Goal: Task Accomplishment & Management: Complete application form

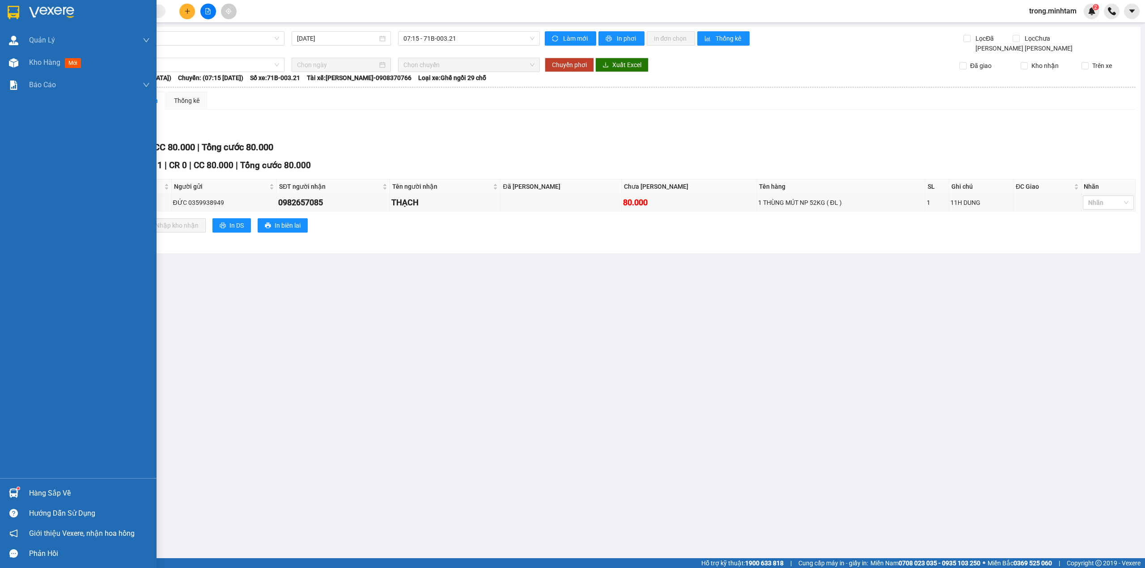
click at [58, 492] on div "Hàng sắp về" at bounding box center [89, 493] width 121 height 13
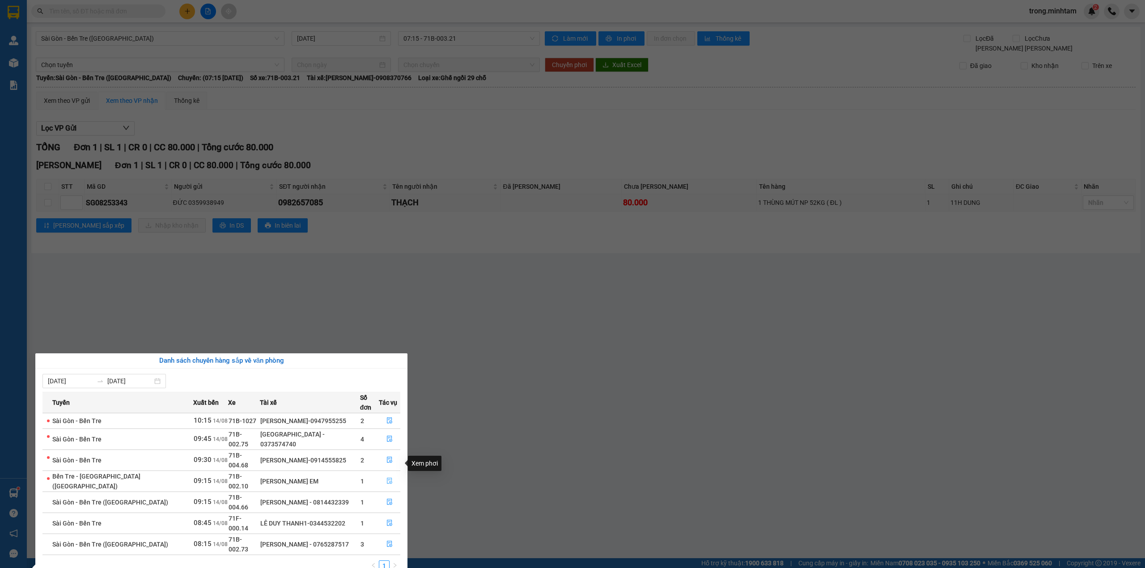
click at [387, 478] on icon "file-done" at bounding box center [390, 481] width 6 height 6
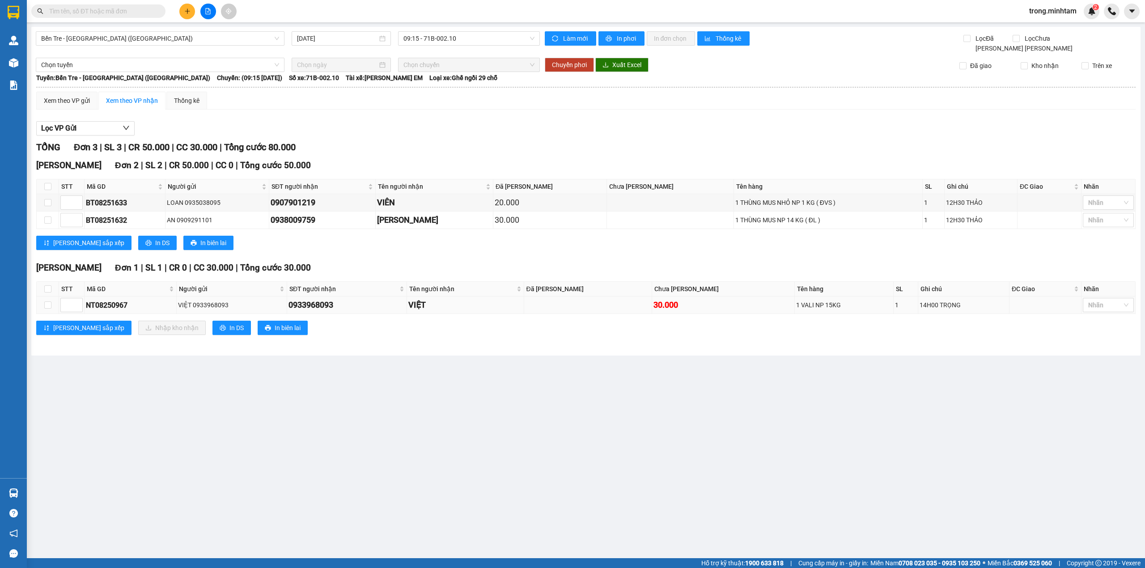
click at [94, 303] on div "NT08250967" at bounding box center [130, 305] width 89 height 11
copy div "NT08250967"
paste input "NT08250967"
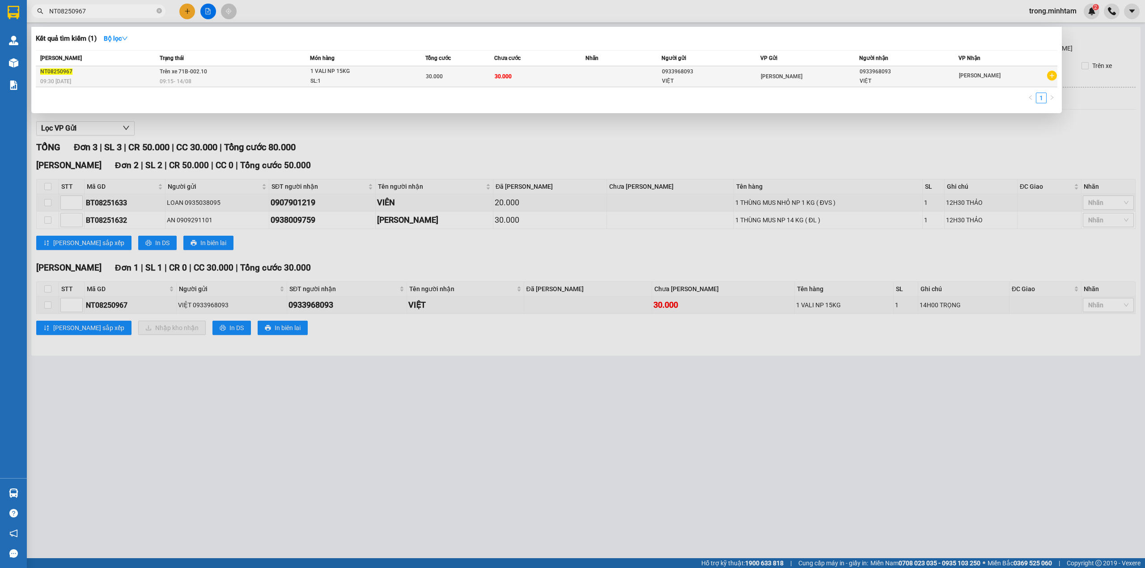
type input "NT08250967"
click at [430, 73] on span "30.000" at bounding box center [434, 76] width 17 height 6
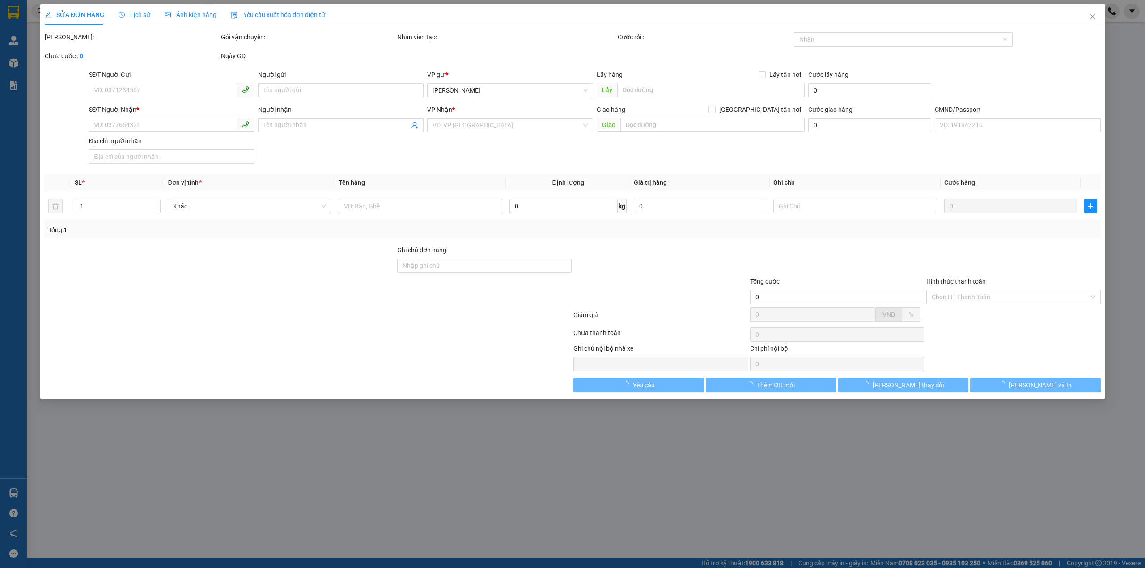
type input "0933968093"
type input "VIỆT"
type input "0933968093"
type input "VIỆT"
type input "30.000"
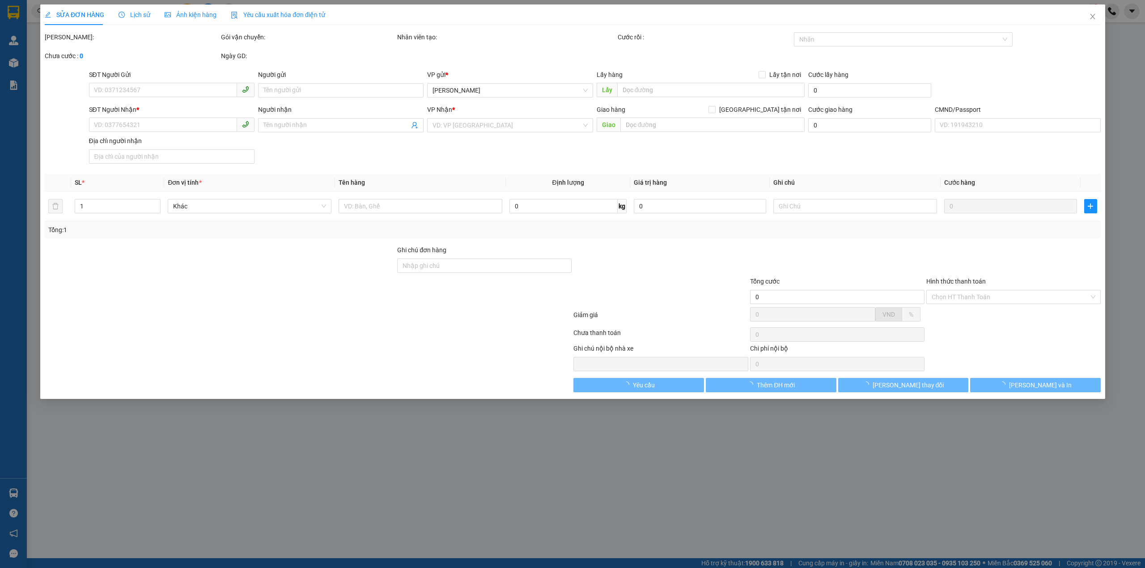
type input "30.000"
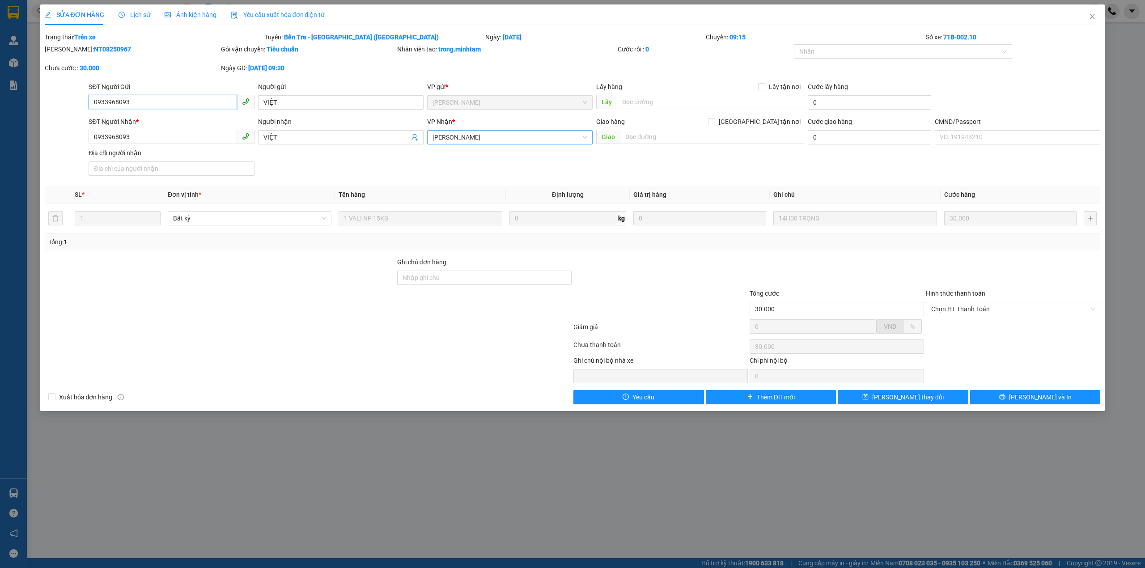
click at [471, 136] on span "[PERSON_NAME]" at bounding box center [510, 137] width 155 height 13
click at [460, 187] on div "[PERSON_NAME]" at bounding box center [510, 184] width 155 height 10
click at [868, 404] on button "[PERSON_NAME] thay đổi" at bounding box center [903, 397] width 131 height 14
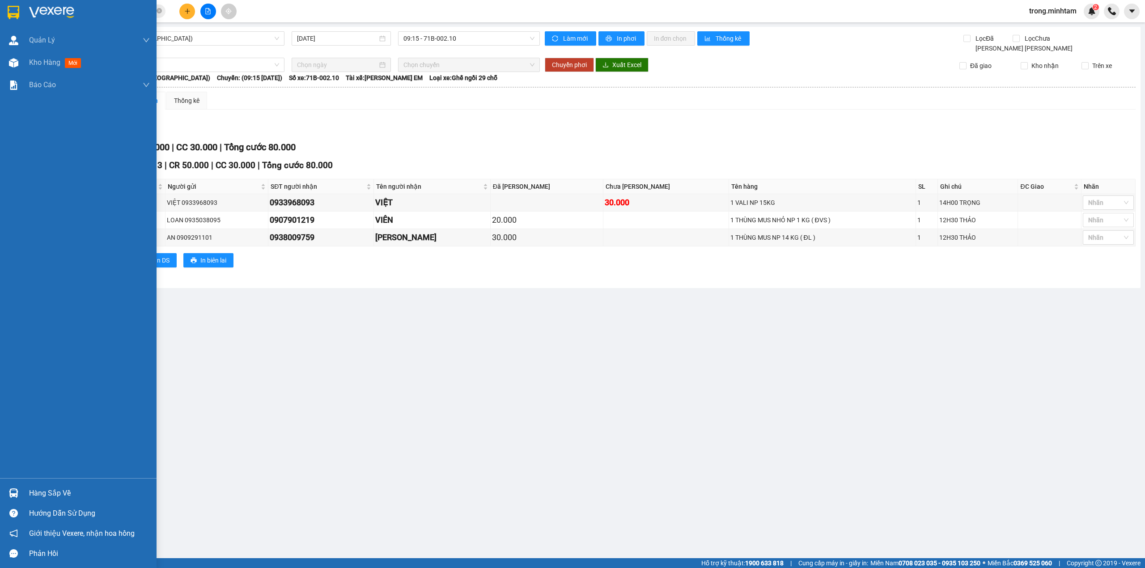
click at [79, 490] on div "Hàng sắp về" at bounding box center [89, 493] width 121 height 13
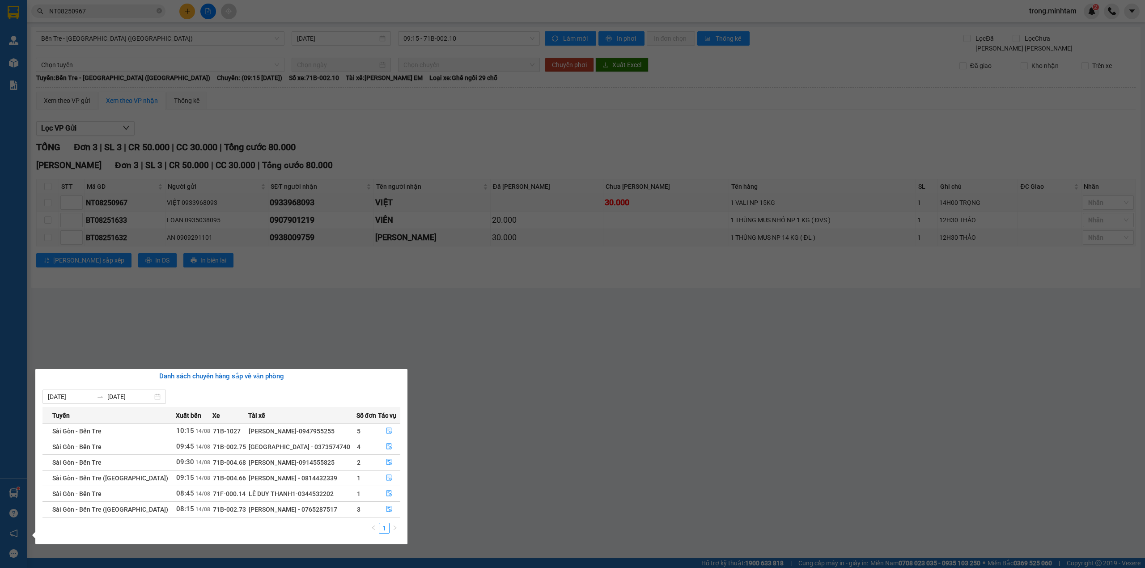
click at [42, 54] on section "Kết quả tìm kiếm ( 1 ) Bộ lọc Mã ĐH Trạng thái Món hàng Tổng cước Chưa cước Nhã…" at bounding box center [572, 284] width 1145 height 568
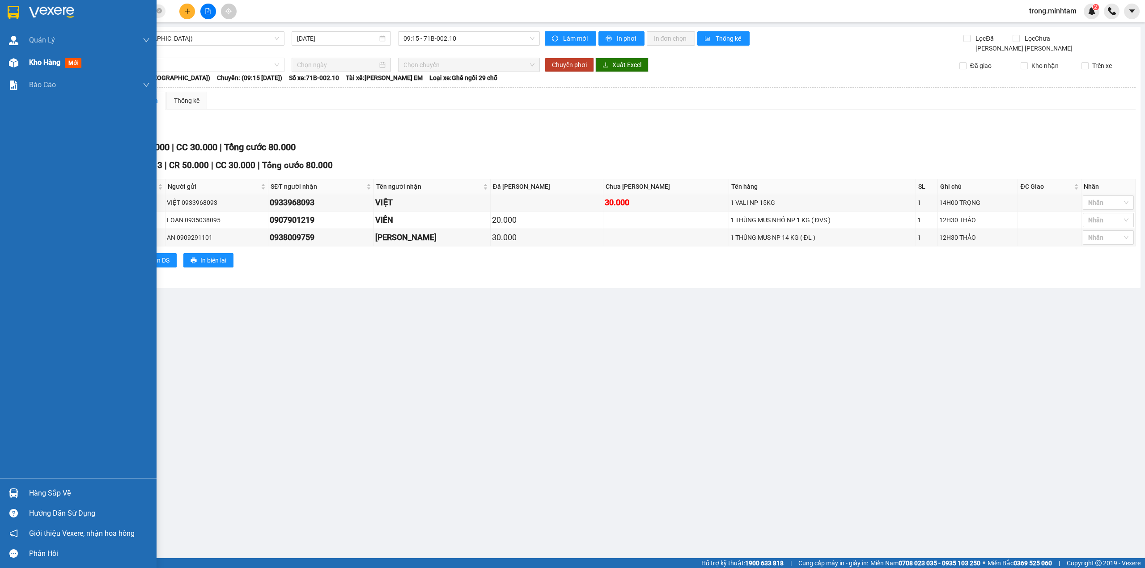
click at [54, 68] on div "Kho hàng mới" at bounding box center [57, 62] width 56 height 11
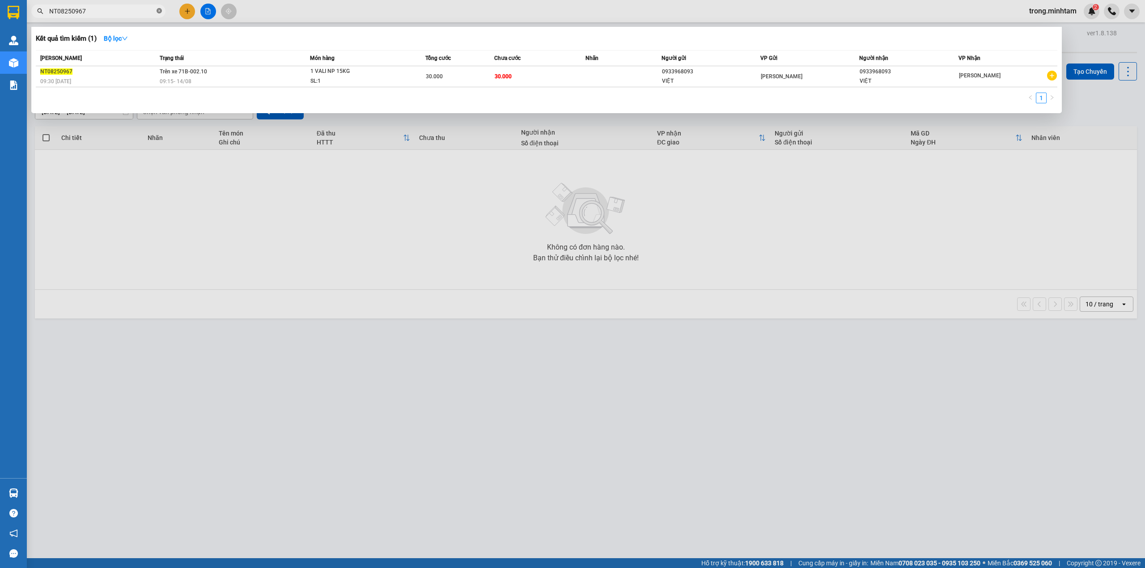
click at [159, 13] on icon "close-circle" at bounding box center [159, 10] width 5 height 5
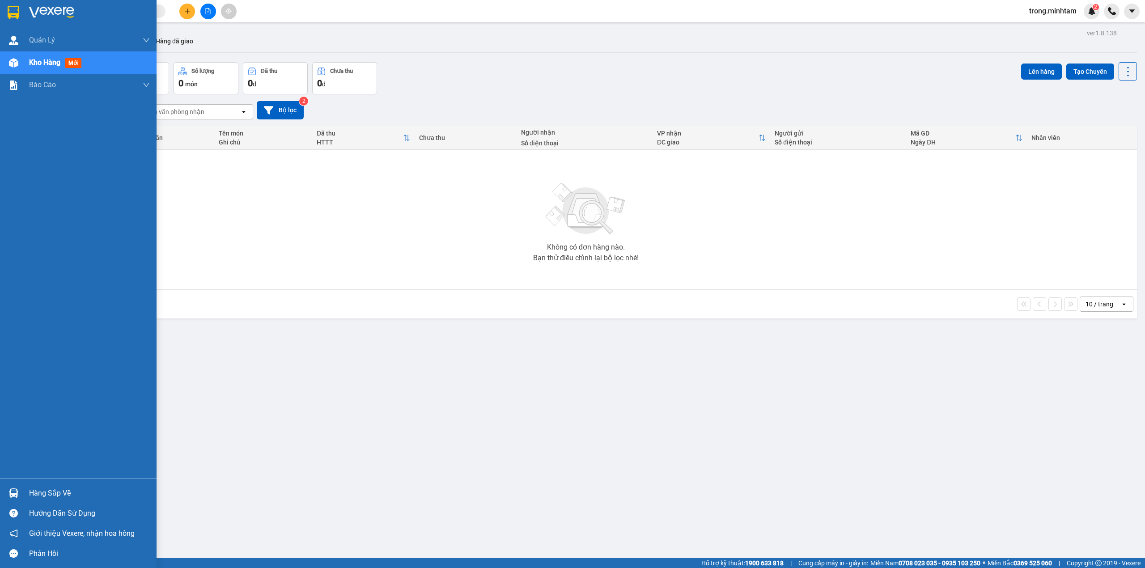
click at [31, 493] on div "Hàng sắp về" at bounding box center [89, 493] width 121 height 13
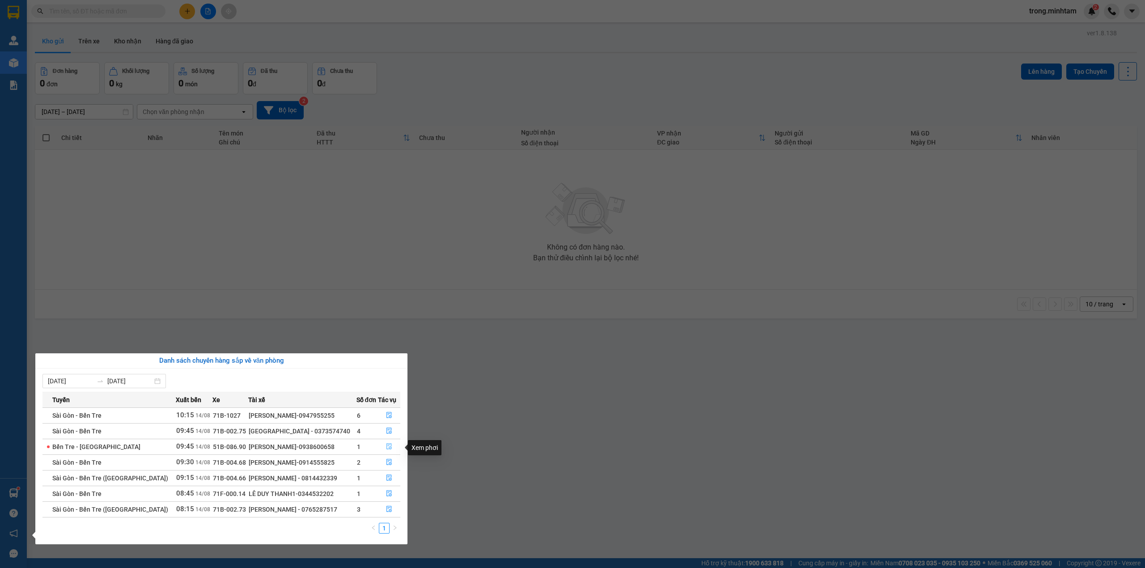
click at [386, 451] on span "file-done" at bounding box center [389, 446] width 6 height 7
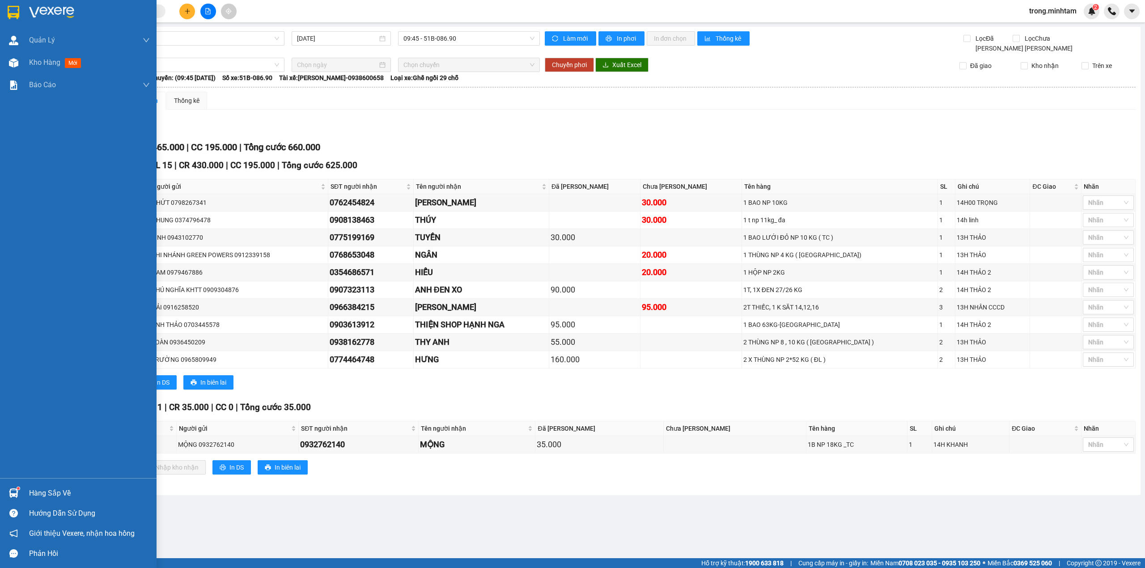
click at [64, 492] on div "Hàng sắp về" at bounding box center [89, 493] width 121 height 13
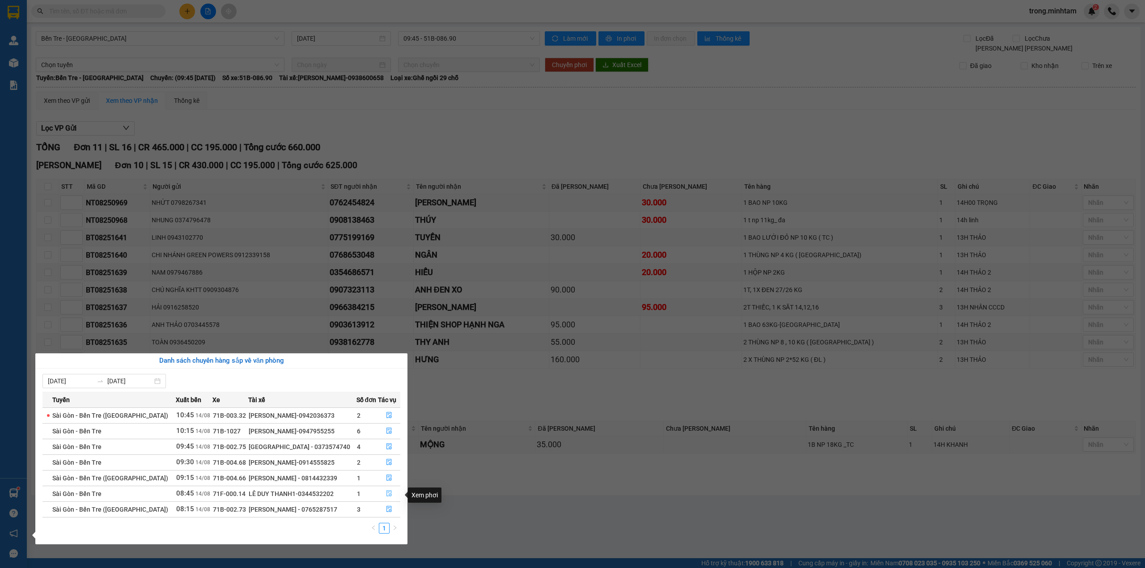
click at [391, 497] on button "button" at bounding box center [390, 494] width 22 height 14
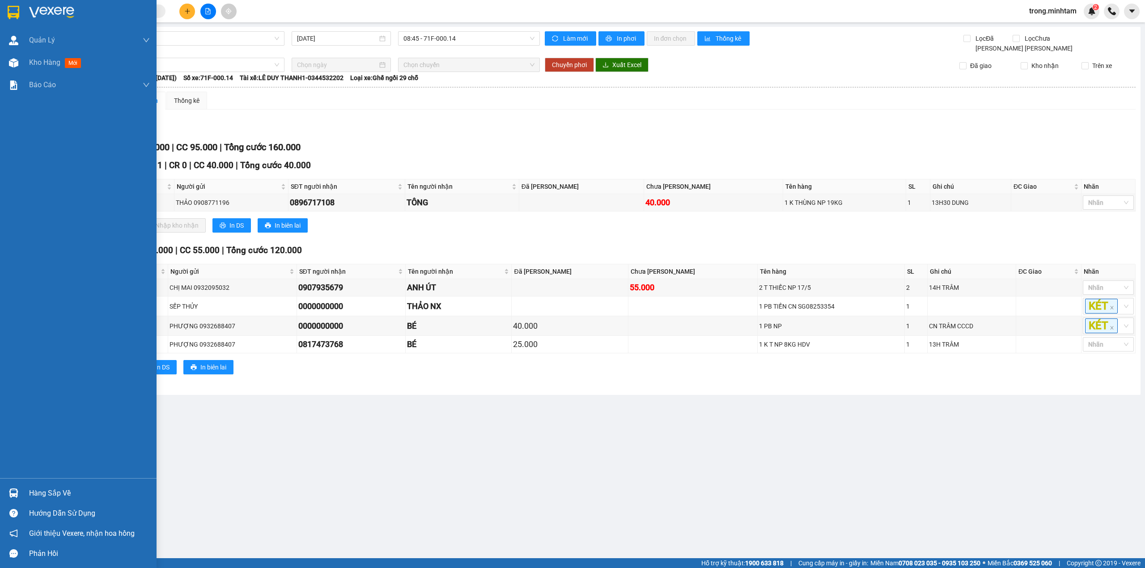
click at [62, 489] on div "Hàng sắp về" at bounding box center [89, 493] width 121 height 13
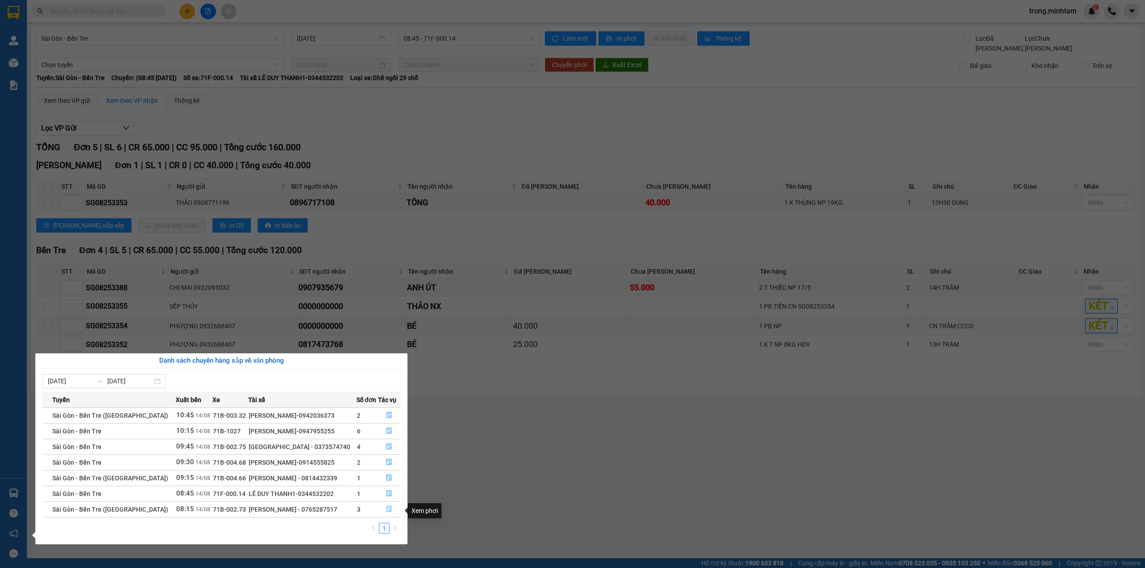
click at [386, 511] on icon "file-done" at bounding box center [389, 509] width 6 height 6
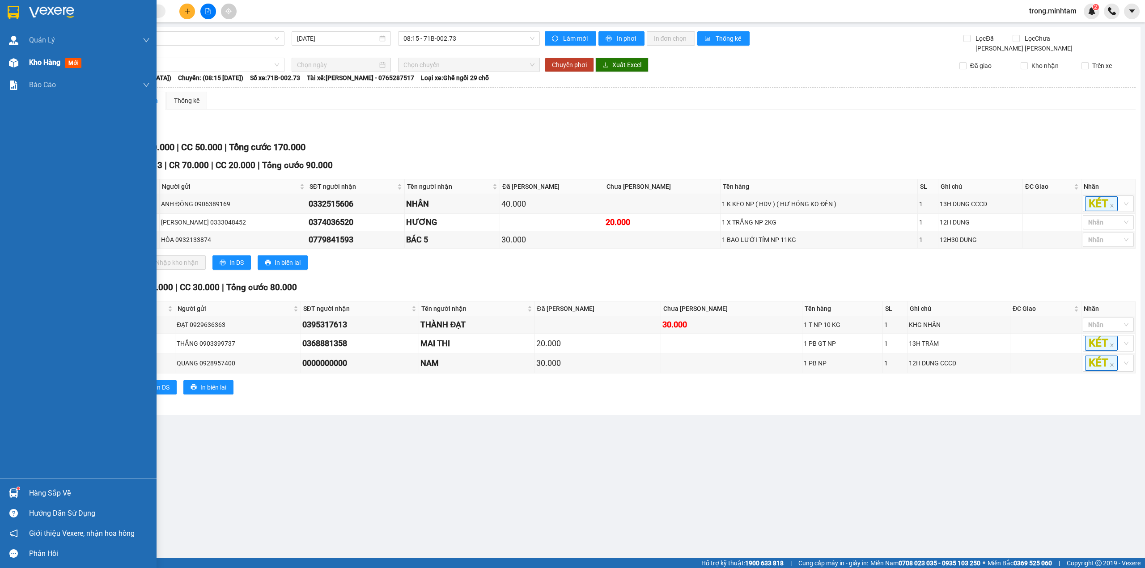
click at [45, 67] on span "Kho hàng" at bounding box center [44, 62] width 31 height 9
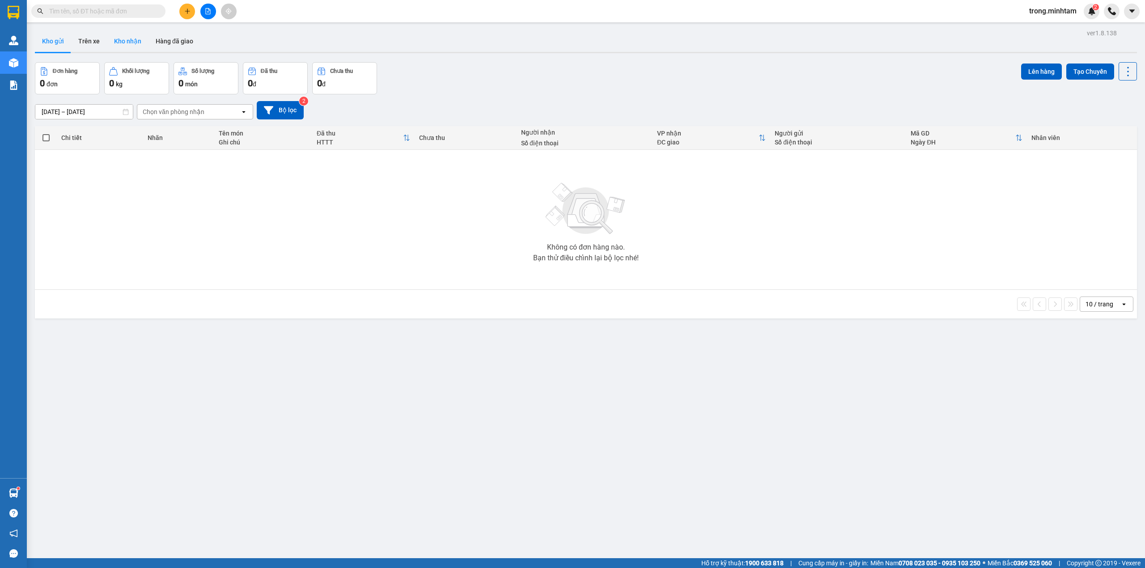
click at [130, 44] on button "Kho nhận" at bounding box center [128, 40] width 42 height 21
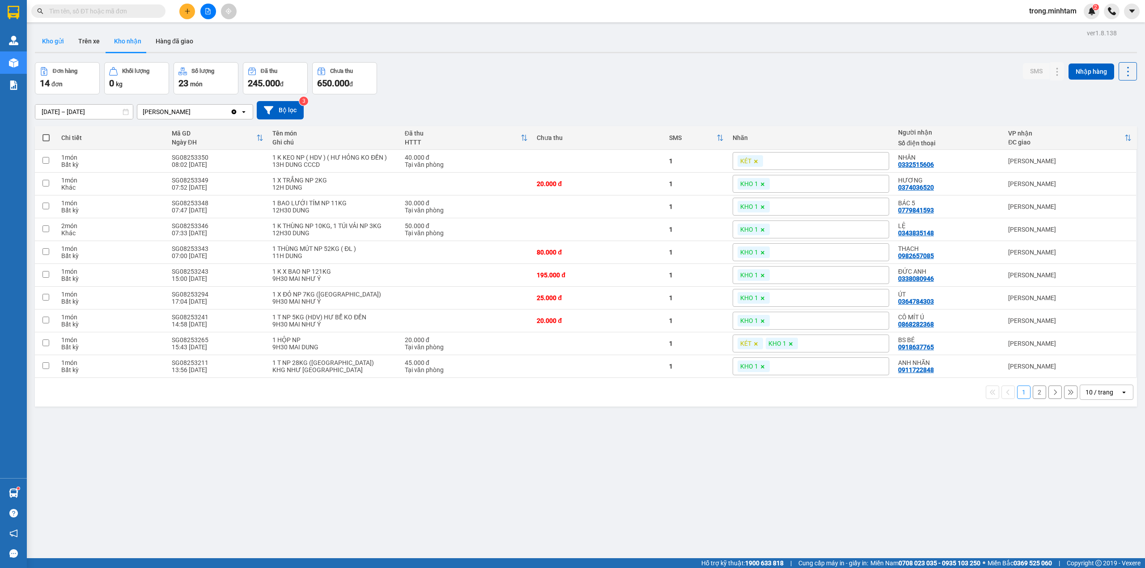
click at [60, 39] on button "Kho gửi" at bounding box center [53, 40] width 36 height 21
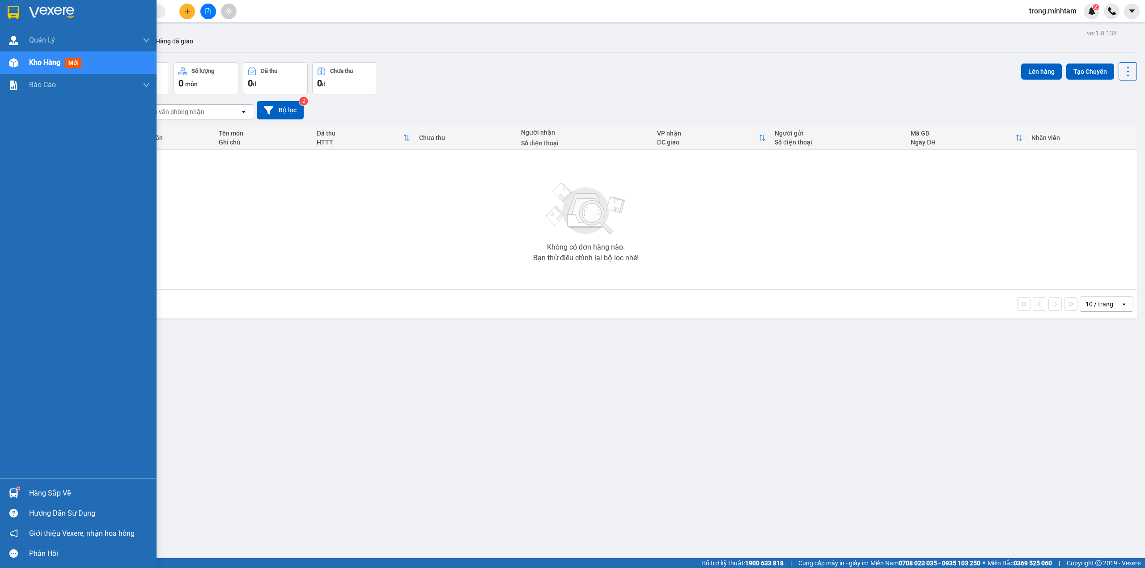
click at [46, 494] on div "Hàng sắp về" at bounding box center [89, 493] width 121 height 13
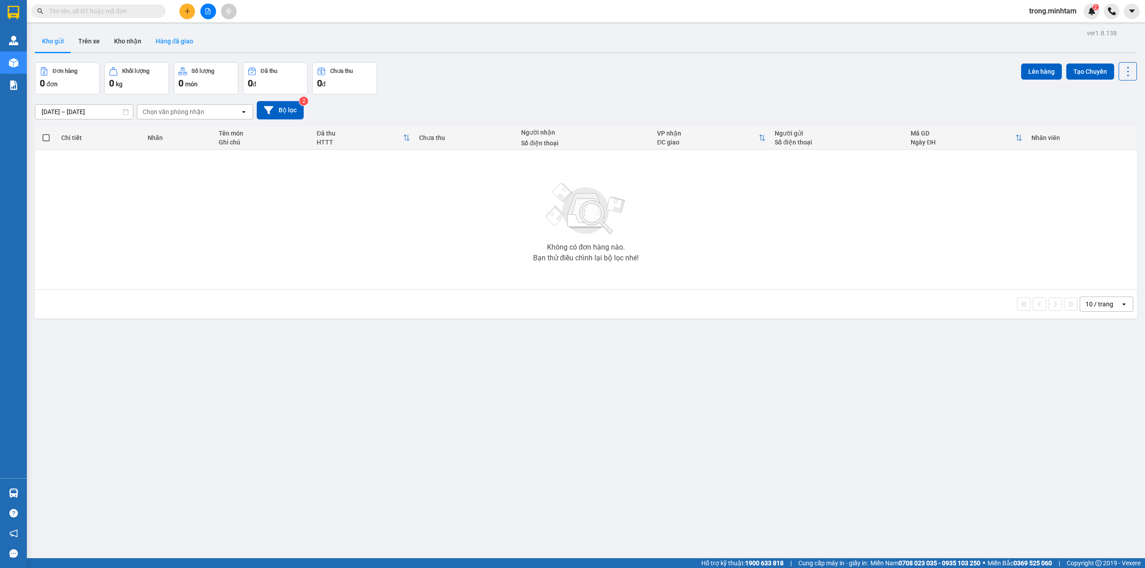
drag, startPoint x: 197, startPoint y: 46, endPoint x: 170, endPoint y: 44, distance: 26.9
click at [197, 47] on section "Kết quả tìm kiếm ( 1 ) Bộ lọc Mã ĐH Trạng thái Món hàng Tổng cước Chưa cước Nhã…" at bounding box center [572, 284] width 1145 height 568
click at [129, 47] on button "Kho nhận" at bounding box center [128, 40] width 42 height 21
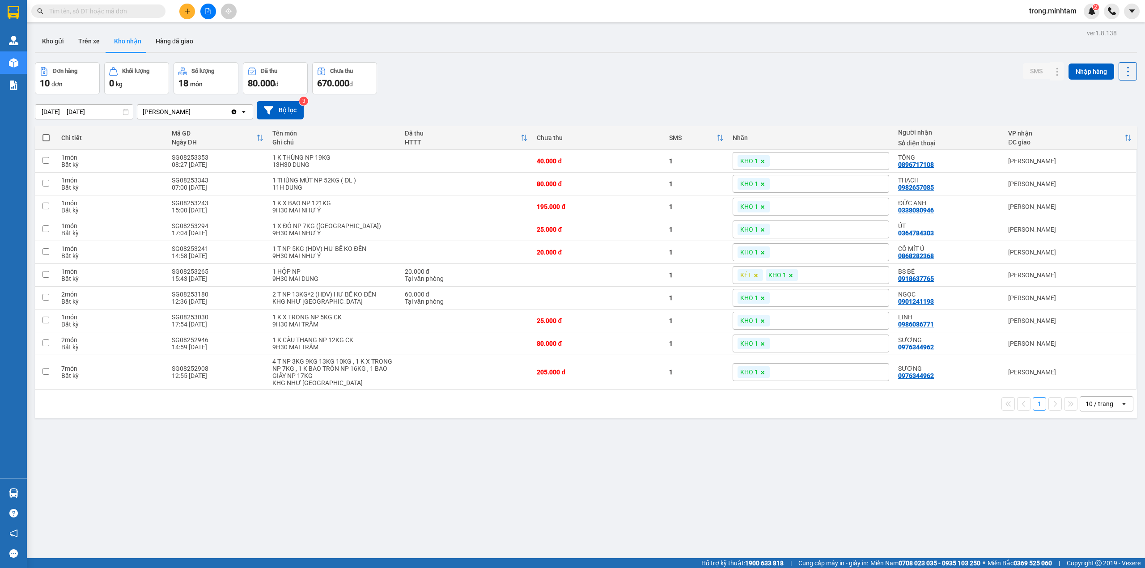
click at [1087, 411] on div "10 / trang" at bounding box center [1100, 404] width 40 height 14
click at [1083, 505] on span "100 / trang" at bounding box center [1094, 508] width 32 height 9
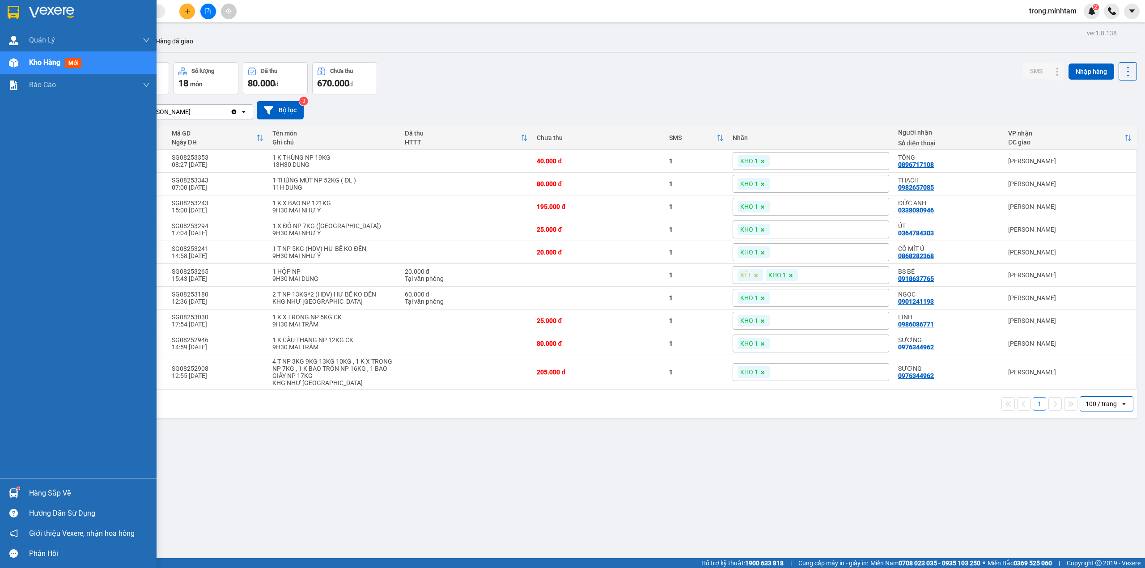
click at [41, 497] on div "Hàng sắp về" at bounding box center [89, 493] width 121 height 13
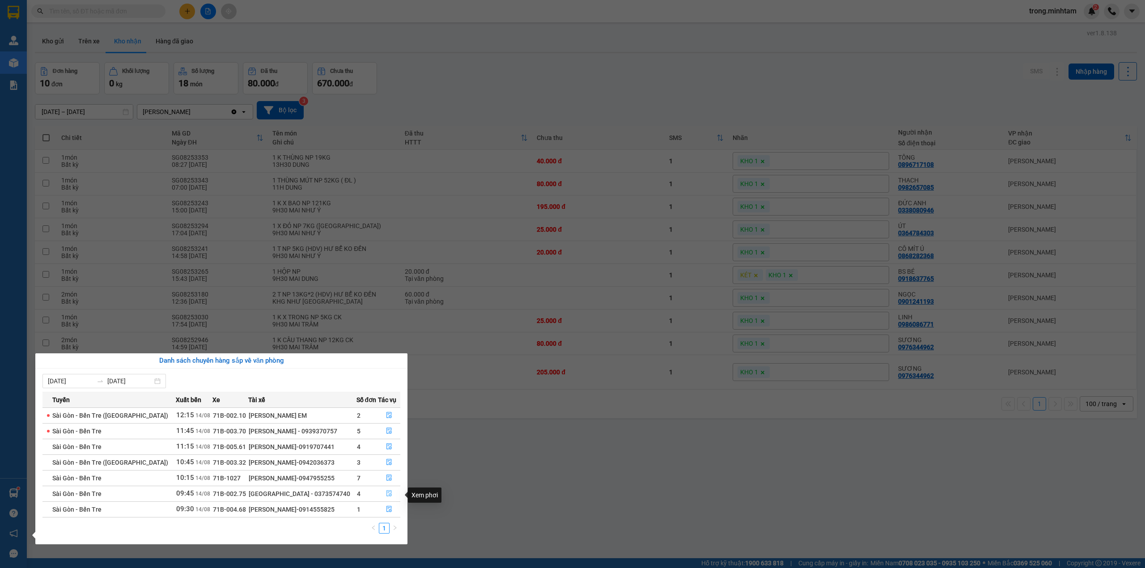
click at [386, 496] on icon "file-done" at bounding box center [389, 493] width 6 height 6
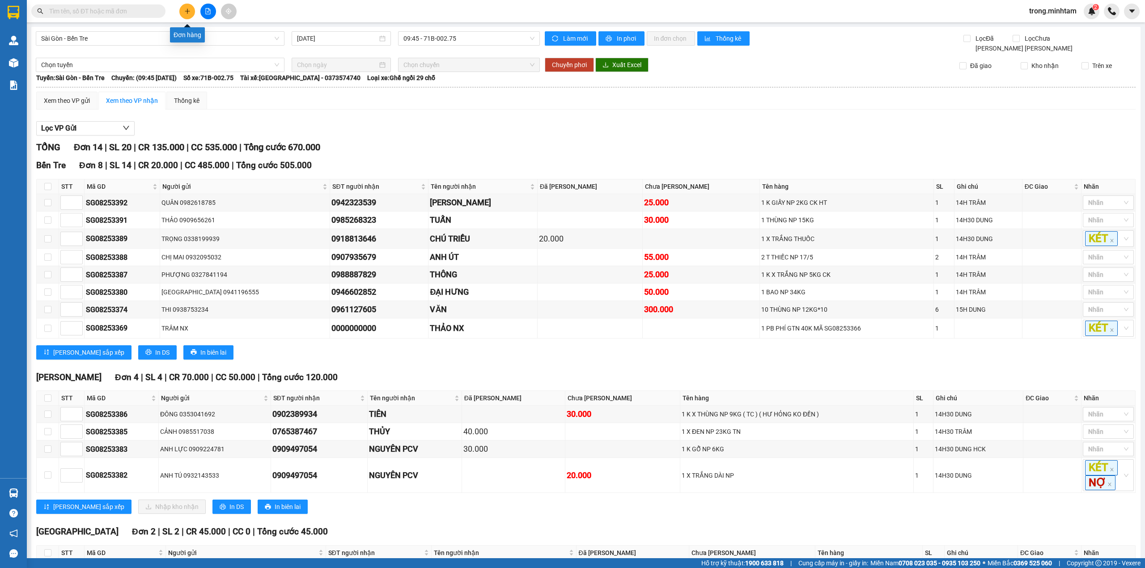
click at [187, 11] on icon "plus" at bounding box center [187, 11] width 5 height 0
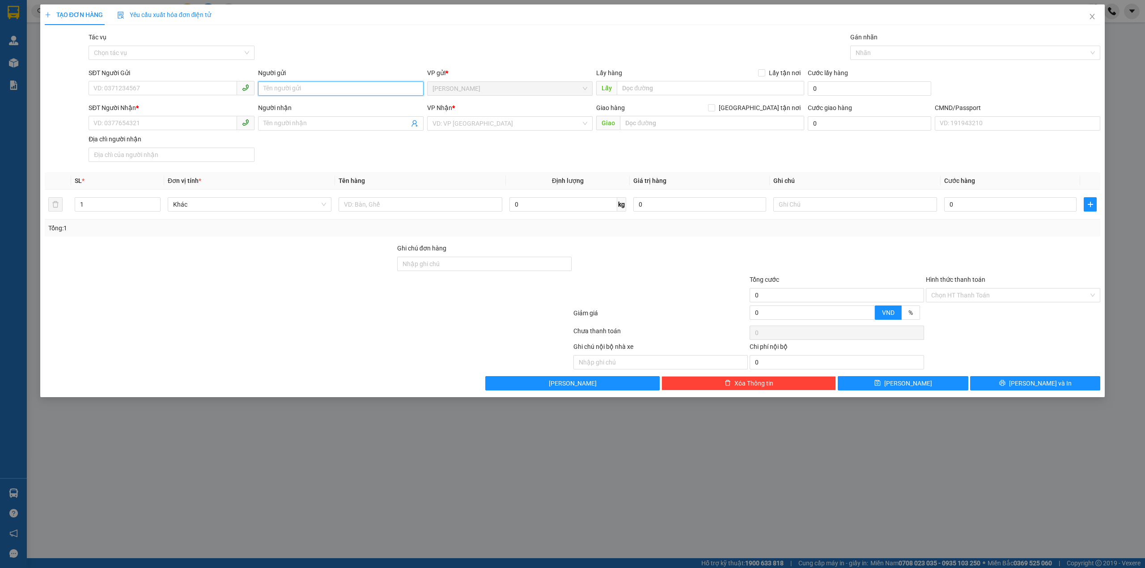
click at [310, 81] on input "Người gửi" at bounding box center [341, 88] width 166 height 14
type input "TRỌNG 4H"
type input "0000000000"
type input "CHỊ [PERSON_NAME]"
click at [384, 208] on input "text" at bounding box center [421, 204] width 164 height 14
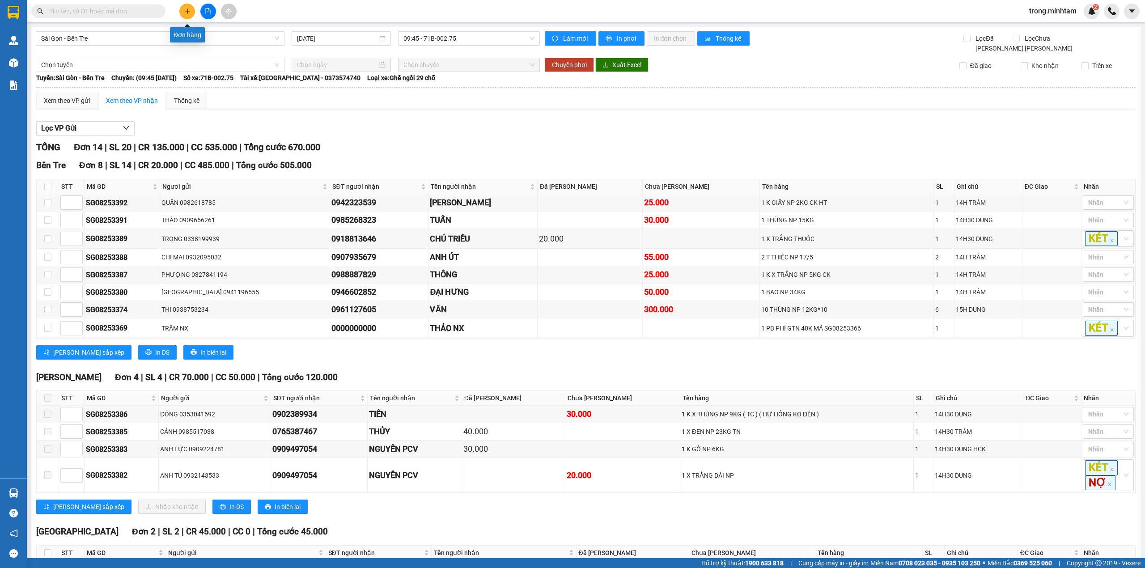
click at [184, 13] on icon "plus" at bounding box center [187, 11] width 6 height 6
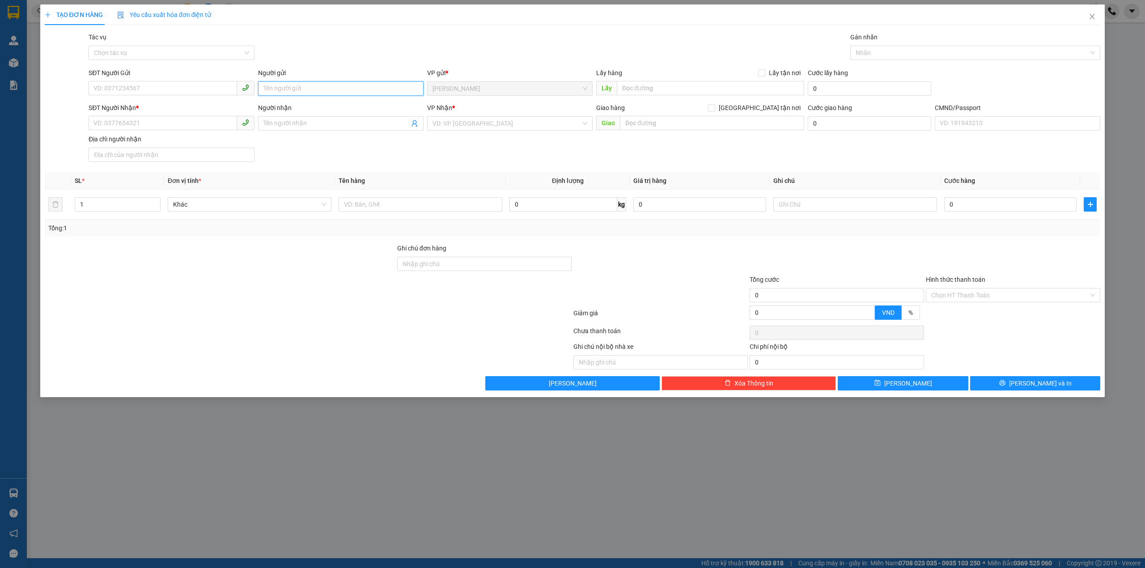
click at [310, 91] on input "Người gửi" at bounding box center [341, 88] width 166 height 14
type input "TRỌNG 4H"
type input "0000000000"
click at [117, 140] on div "0000000000 - CHỊ TƯƠI NX" at bounding box center [171, 142] width 155 height 10
type input "CHỊ TƯƠI NX"
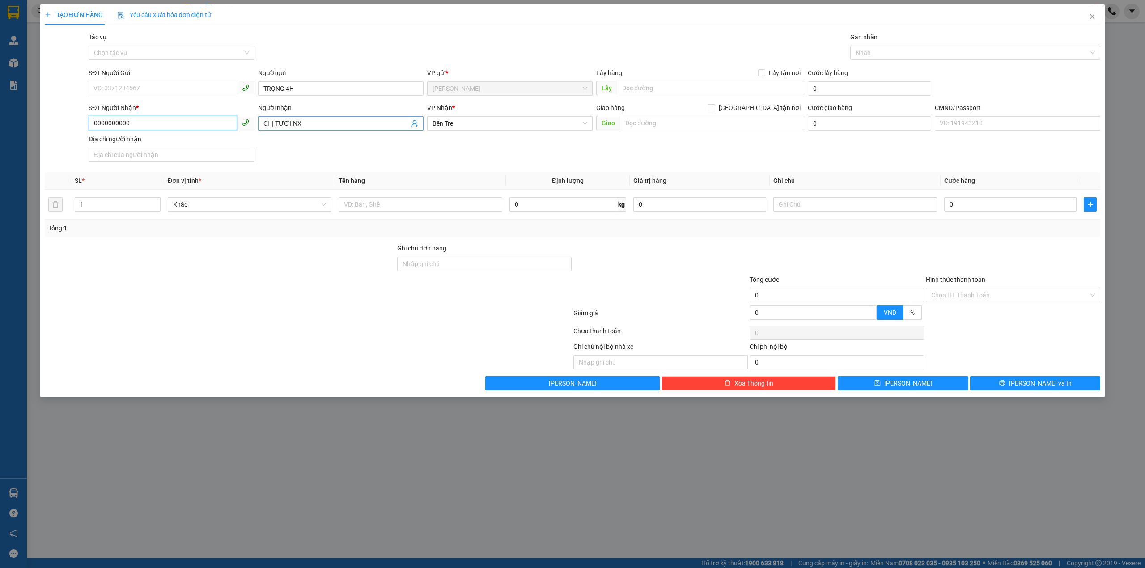
type input "0000000000"
click at [336, 128] on input "CHỊ TƯƠI NX" at bounding box center [337, 124] width 146 height 10
type input "CHỊ [PERSON_NAME]"
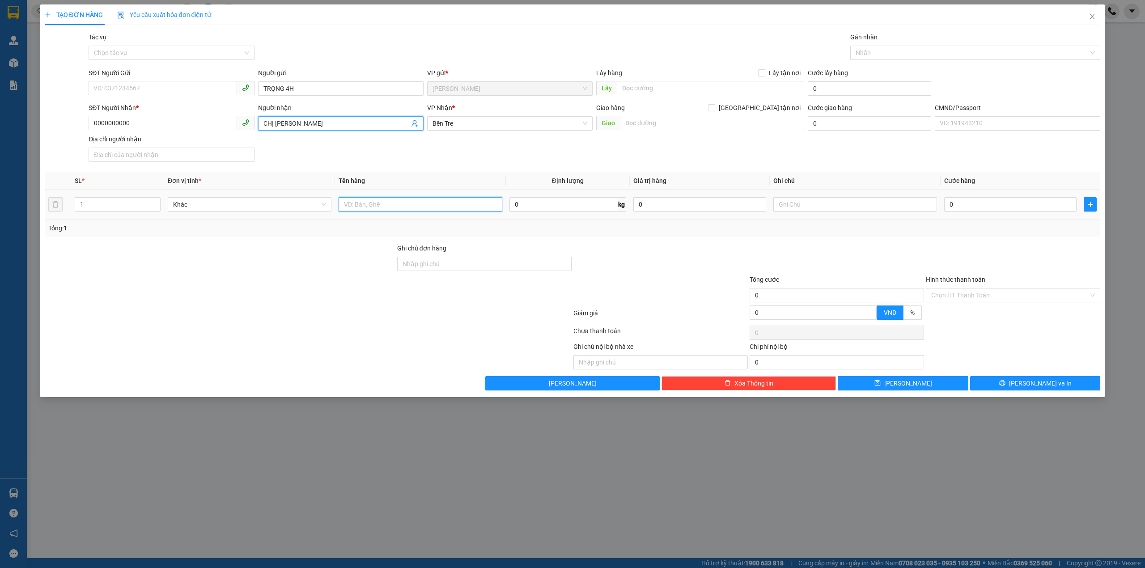
click at [394, 203] on input "text" at bounding box center [421, 204] width 164 height 14
type input "1PB TIỀN NP"
type input "TIỀN HG [DATE]"
click at [972, 297] on input "Hình thức thanh toán" at bounding box center [1009, 295] width 157 height 13
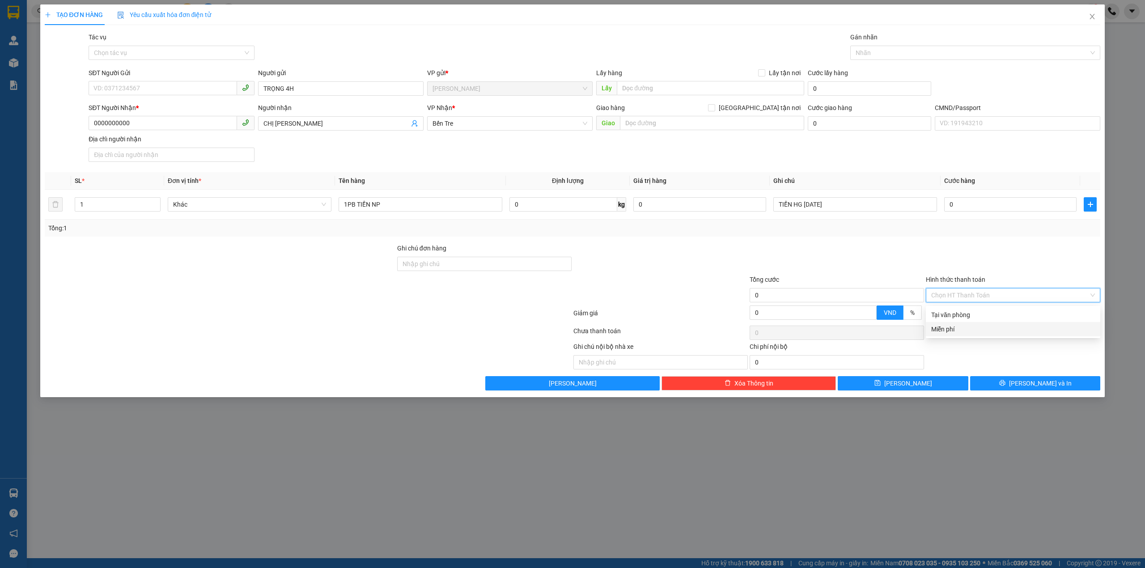
click at [942, 329] on div "Miễn phí" at bounding box center [1013, 329] width 164 height 10
click at [899, 62] on div "Gán nhãn Nhãn" at bounding box center [976, 47] width 251 height 31
click at [895, 60] on div "Nhãn" at bounding box center [976, 53] width 251 height 14
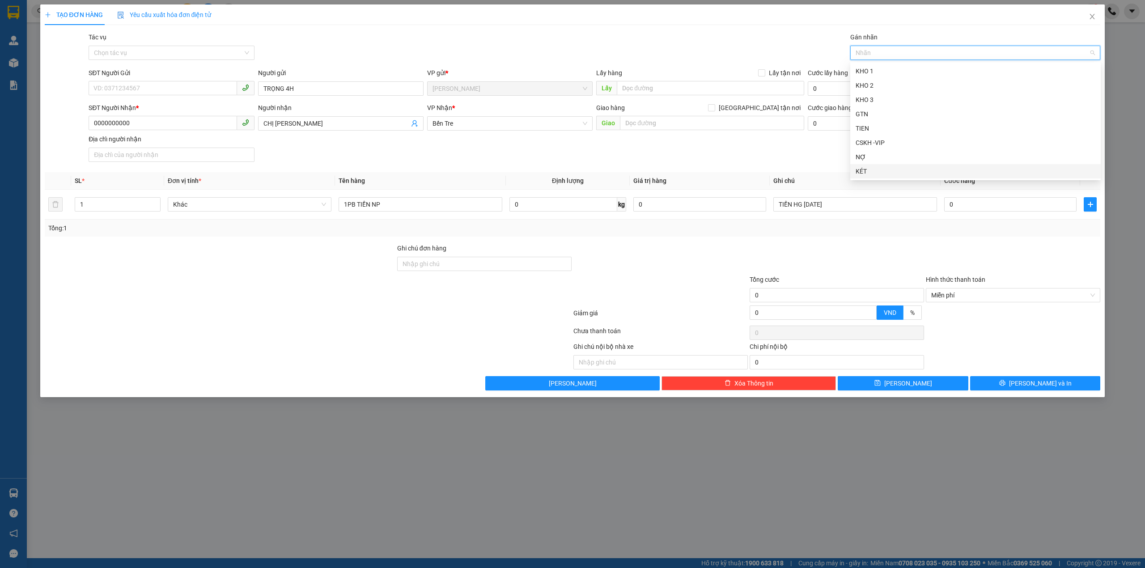
click at [873, 176] on div "KÉT" at bounding box center [976, 171] width 240 height 10
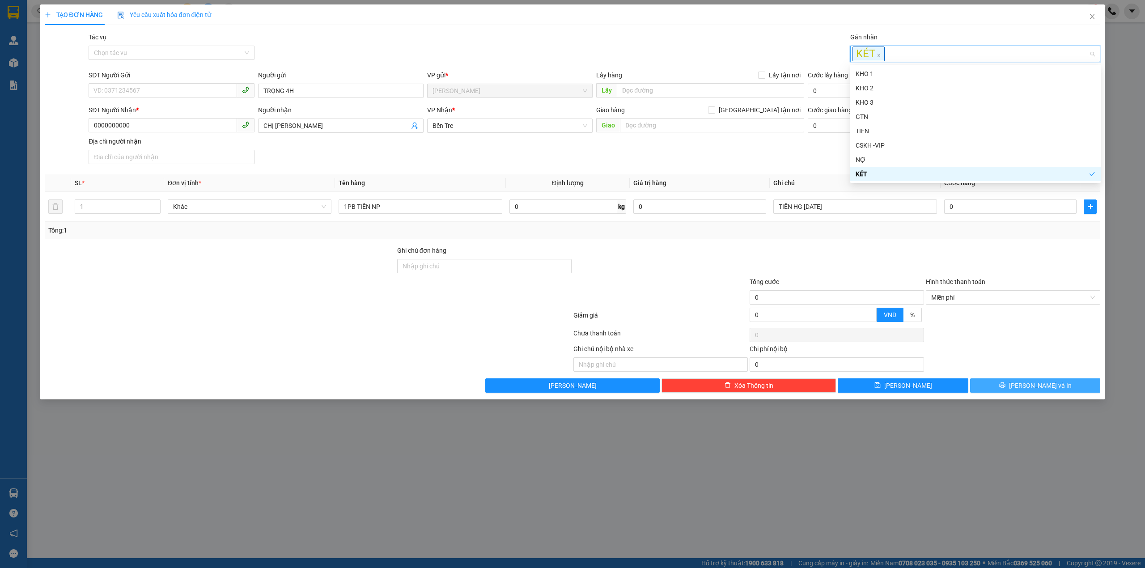
click at [1033, 385] on span "[PERSON_NAME] và In" at bounding box center [1040, 386] width 63 height 10
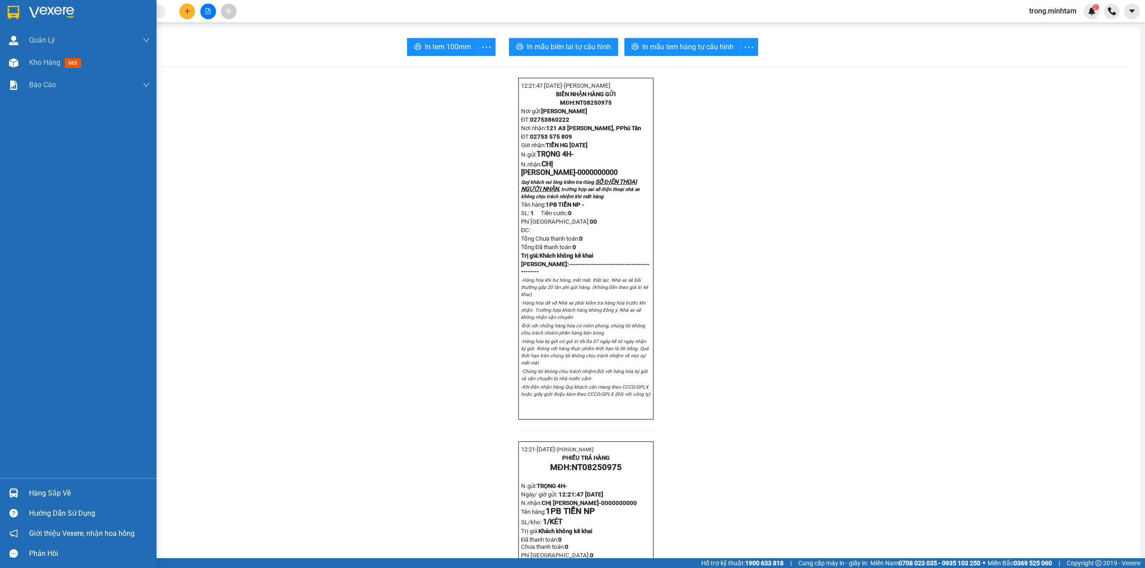
click at [45, 490] on div "Hàng sắp về" at bounding box center [89, 493] width 121 height 13
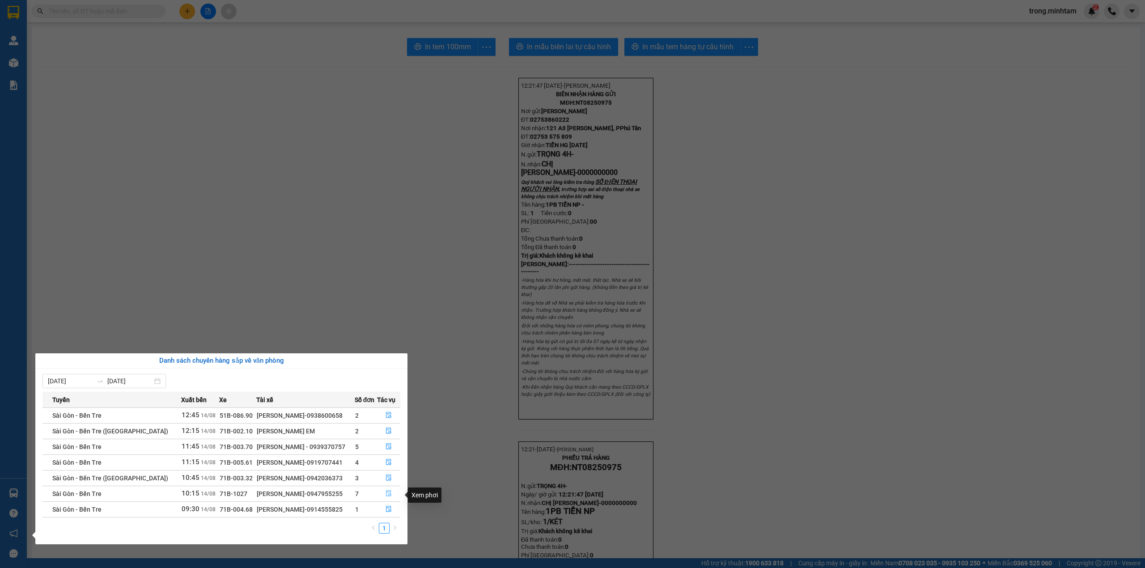
click at [386, 497] on icon "file-done" at bounding box center [388, 494] width 5 height 6
